Goal: Task Accomplishment & Management: Manage account settings

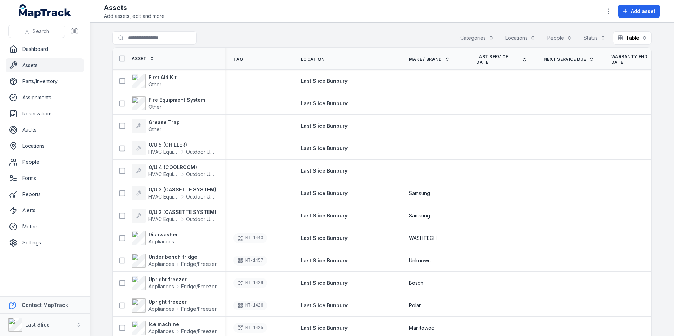
click at [526, 39] on div "Locations" at bounding box center [520, 37] width 39 height 13
click at [462, 60] on div "Last Slice Bunbury" at bounding box center [485, 55] width 101 height 13
click at [395, 36] on div "**********" at bounding box center [381, 39] width 539 height 16
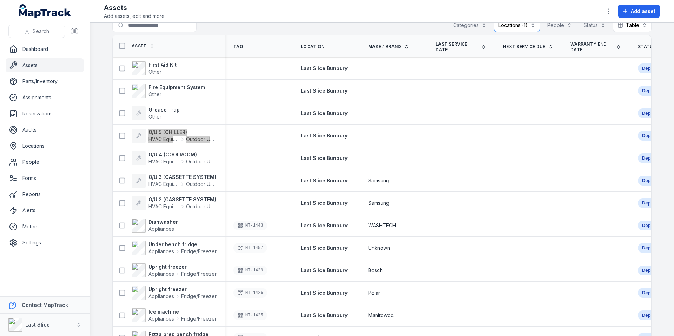
scroll to position [13, 0]
click at [140, 47] on span "Asset" at bounding box center [139, 46] width 15 height 6
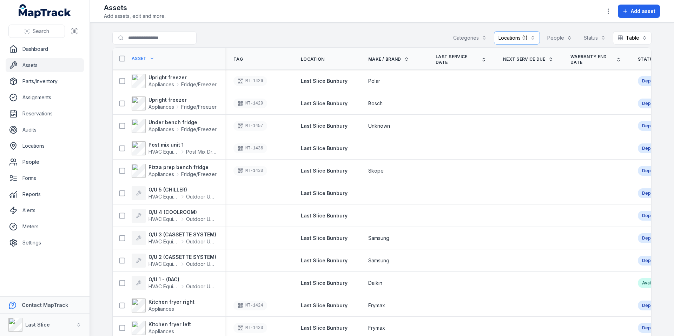
click at [140, 59] on span "Asset" at bounding box center [139, 59] width 15 height 6
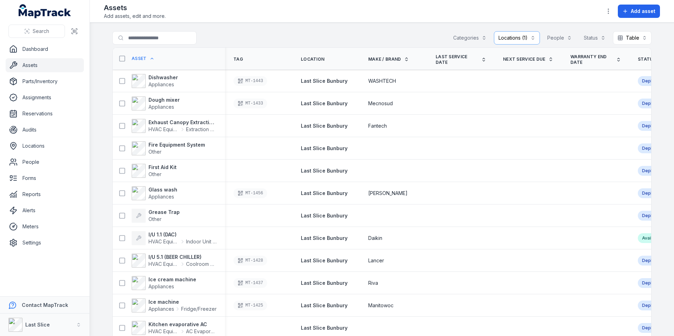
click at [507, 37] on div "Locations (1)" at bounding box center [517, 37] width 46 height 13
click at [508, 36] on div "Locations (1)" at bounding box center [517, 37] width 46 height 13
click at [396, 36] on div "**********" at bounding box center [381, 39] width 539 height 16
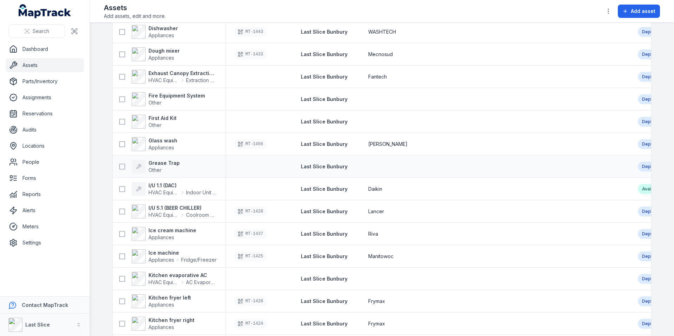
scroll to position [6, 0]
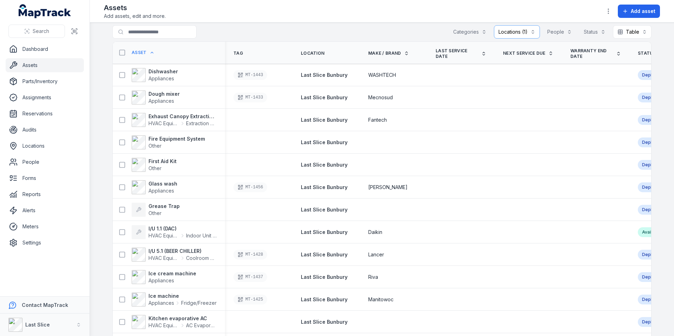
click at [472, 33] on div "Categories" at bounding box center [469, 31] width 42 height 13
click at [406, 27] on div "**********" at bounding box center [381, 33] width 539 height 16
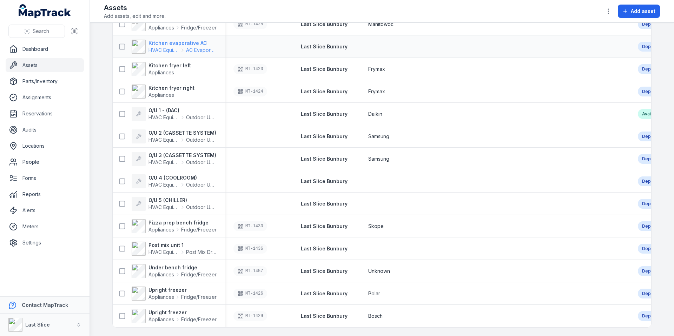
scroll to position [0, 0]
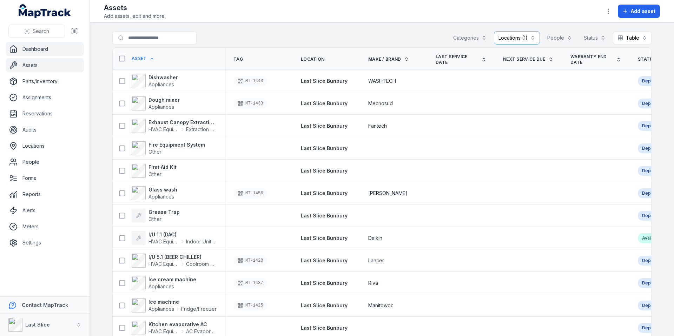
click at [34, 55] on link "Dashboard" at bounding box center [45, 49] width 78 height 14
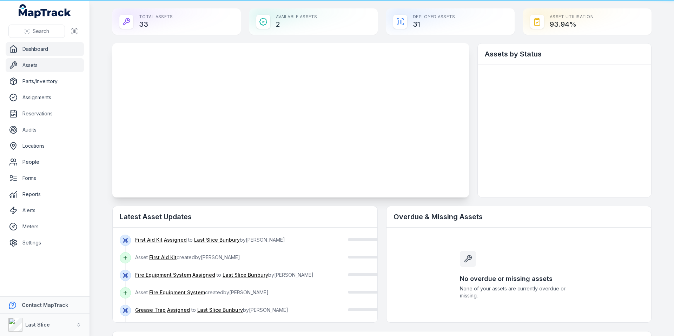
click at [28, 69] on link "Assets" at bounding box center [45, 65] width 78 height 14
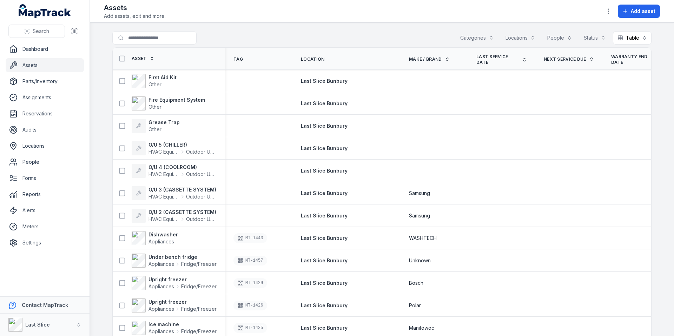
click at [151, 60] on icon at bounding box center [152, 59] width 2 height 1
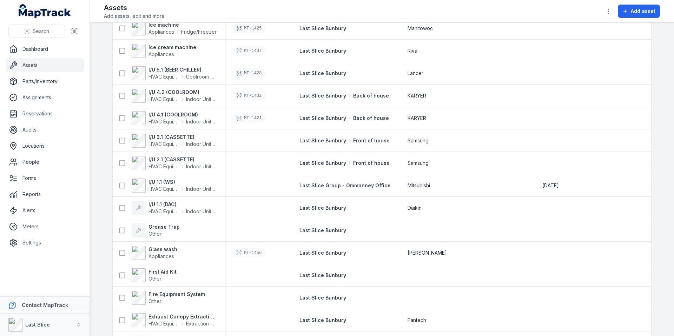
scroll to position [486, 0]
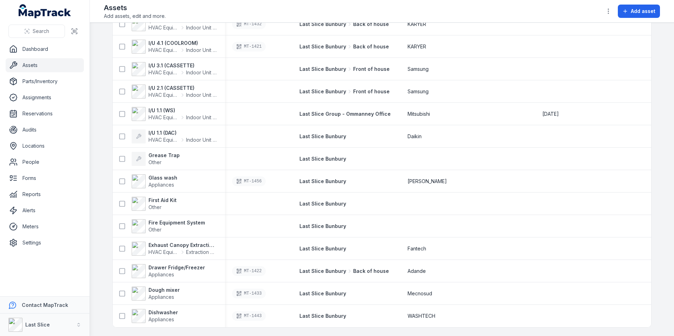
click at [108, 273] on main "Search for assets Categories Locations People Status Table ***** Asset Tag Loca…" at bounding box center [382, 179] width 584 height 313
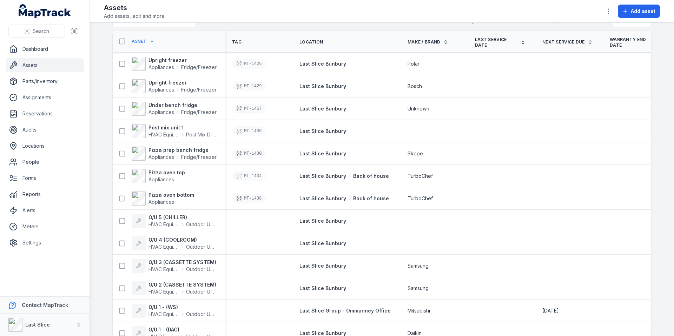
scroll to position [0, 0]
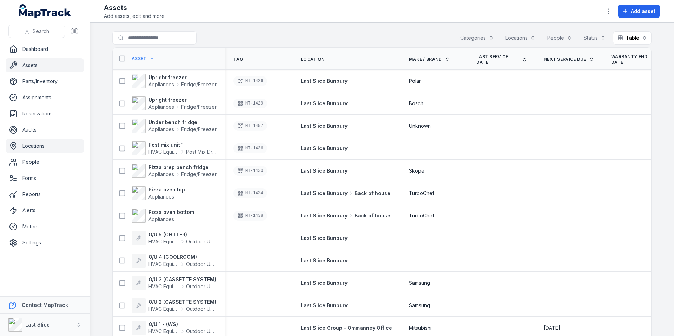
click at [37, 152] on link "Locations" at bounding box center [45, 146] width 78 height 14
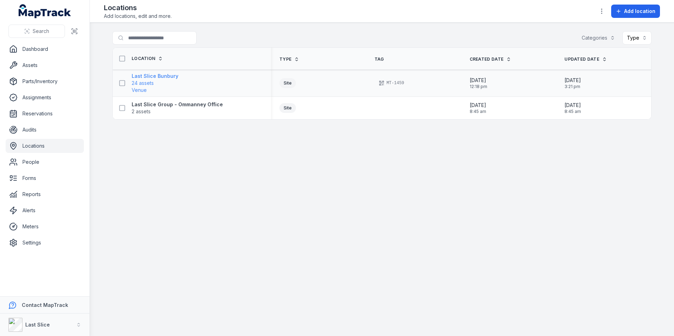
click at [155, 74] on strong "Last Slice Bunbury" at bounding box center [155, 76] width 47 height 7
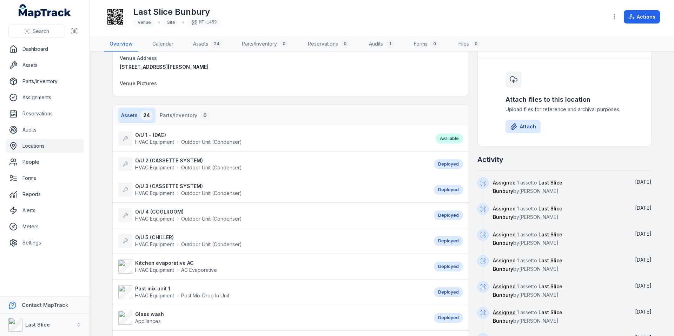
scroll to position [113, 0]
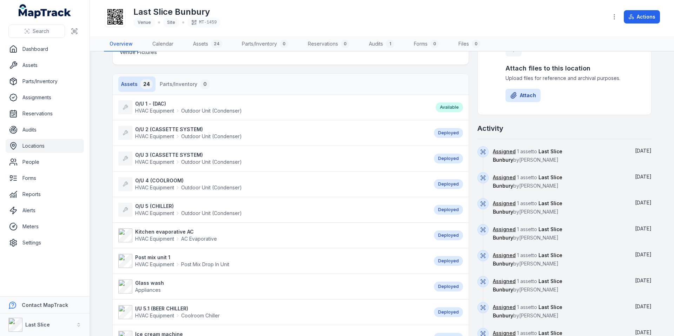
click at [145, 102] on strong "O/U 1 - (DAC)" at bounding box center [188, 103] width 107 height 7
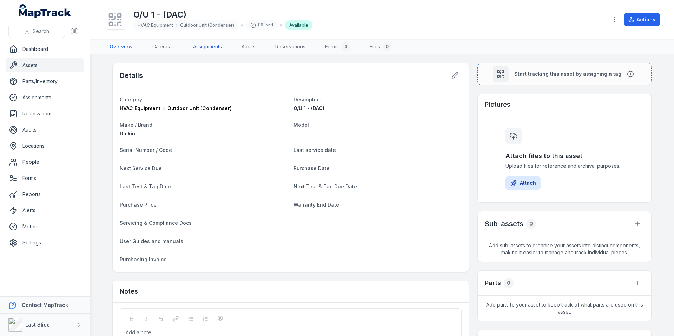
click at [207, 51] on link "Assignments" at bounding box center [207, 47] width 40 height 15
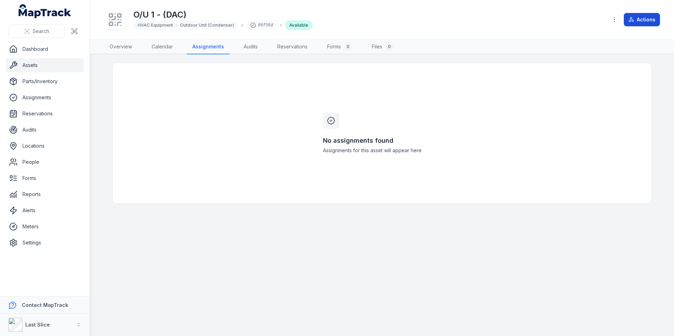
click at [624, 20] on button "Actions" at bounding box center [641, 19] width 36 height 13
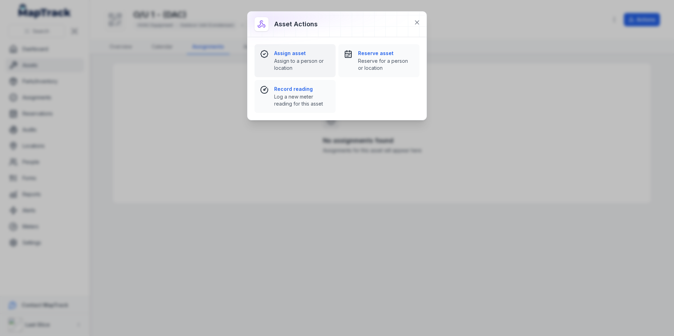
click at [286, 55] on strong "Assign asset" at bounding box center [302, 53] width 56 height 7
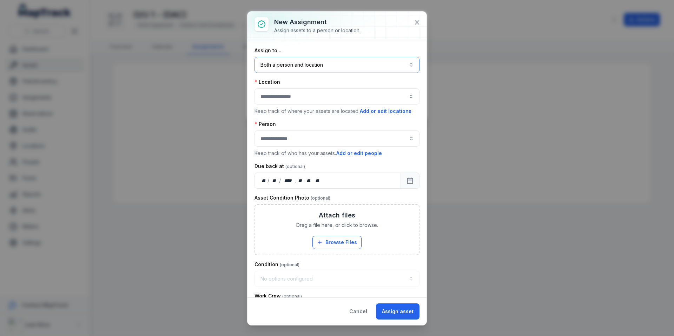
click at [296, 66] on button "Both a person and location ****" at bounding box center [336, 65] width 165 height 16
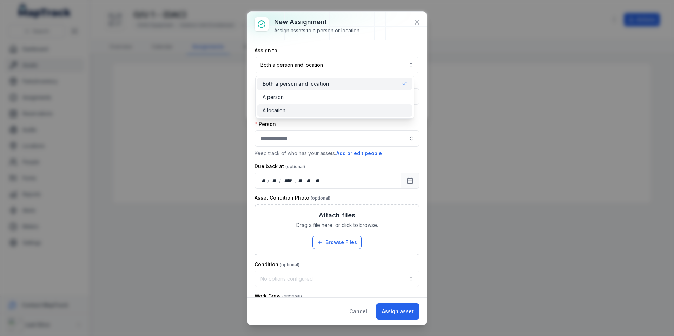
click at [287, 108] on div "A location" at bounding box center [334, 110] width 144 height 7
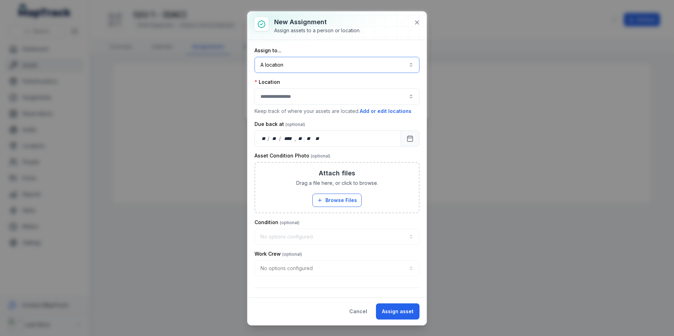
click at [308, 102] on div at bounding box center [336, 96] width 165 height 16
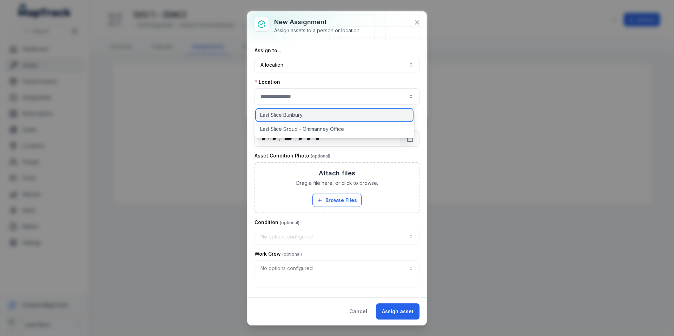
click at [303, 114] on div "Last Slice Bunbury" at bounding box center [334, 115] width 157 height 13
type input "**********"
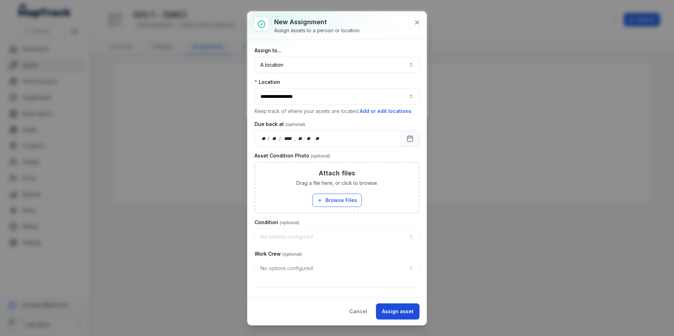
click at [397, 312] on button "Assign asset" at bounding box center [397, 311] width 43 height 16
